Goal: Check status: Check status

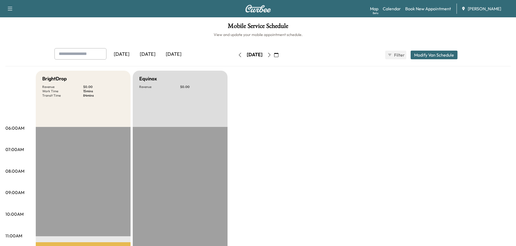
click at [148, 53] on div "[DATE]" at bounding box center [148, 54] width 26 height 12
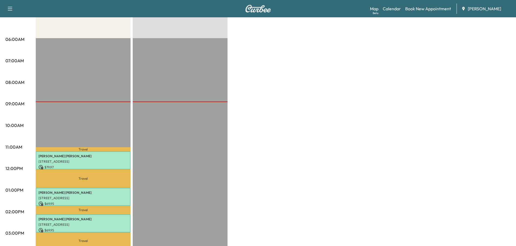
scroll to position [163, 0]
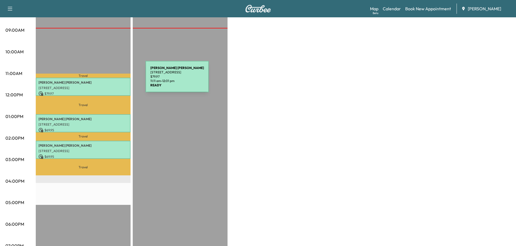
click at [105, 80] on p "[PERSON_NAME]" at bounding box center [82, 82] width 89 height 4
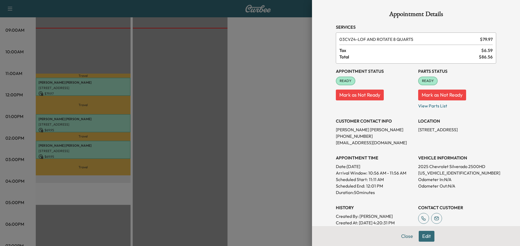
click at [439, 175] on p "[US_VEHICLE_IDENTIFICATION_NUMBER]" at bounding box center [457, 173] width 78 height 7
copy p "[US_VEHICLE_IDENTIFICATION_NUMBER]"
click at [249, 94] on div at bounding box center [260, 123] width 520 height 246
